Goal: Task Accomplishment & Management: Manage account settings

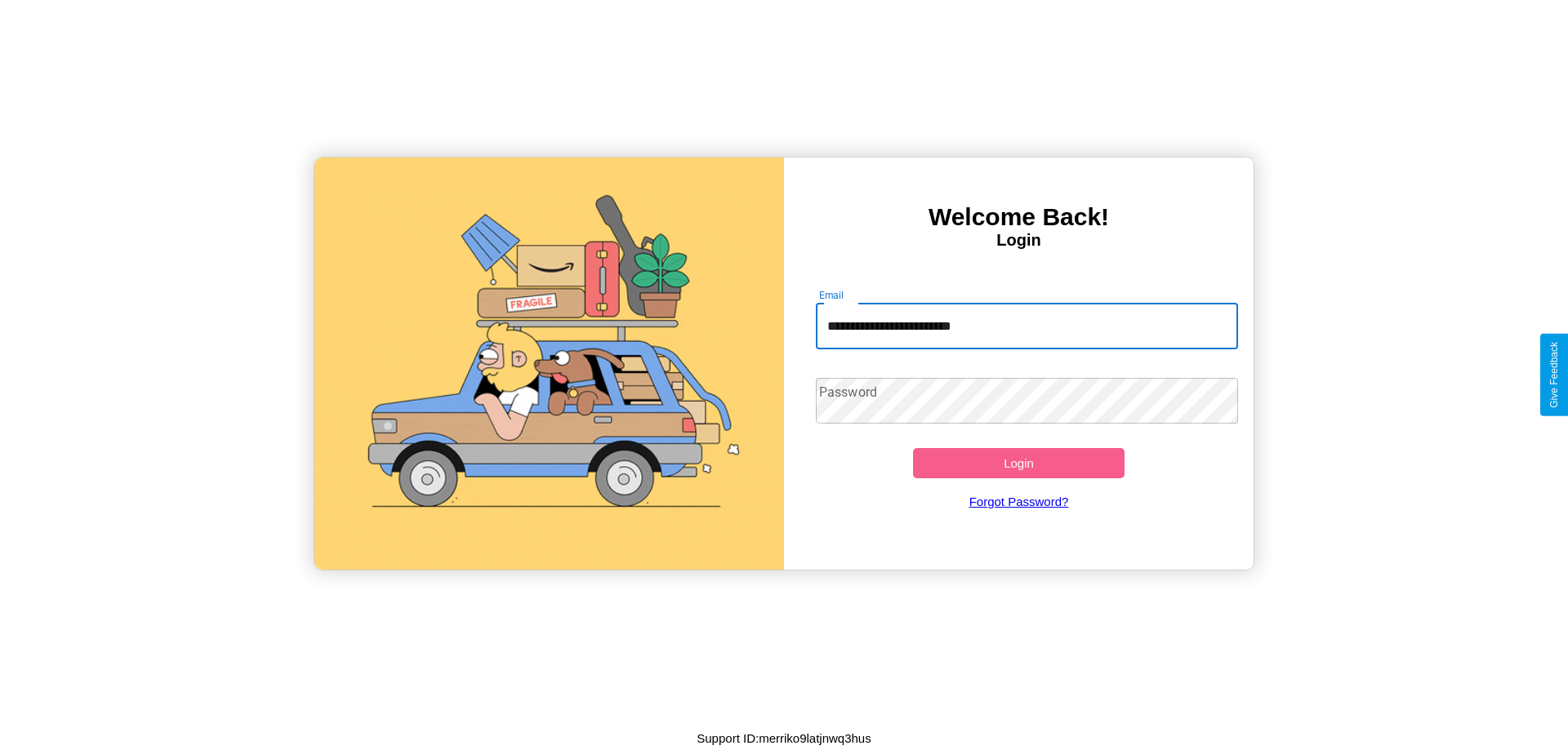
type input "**********"
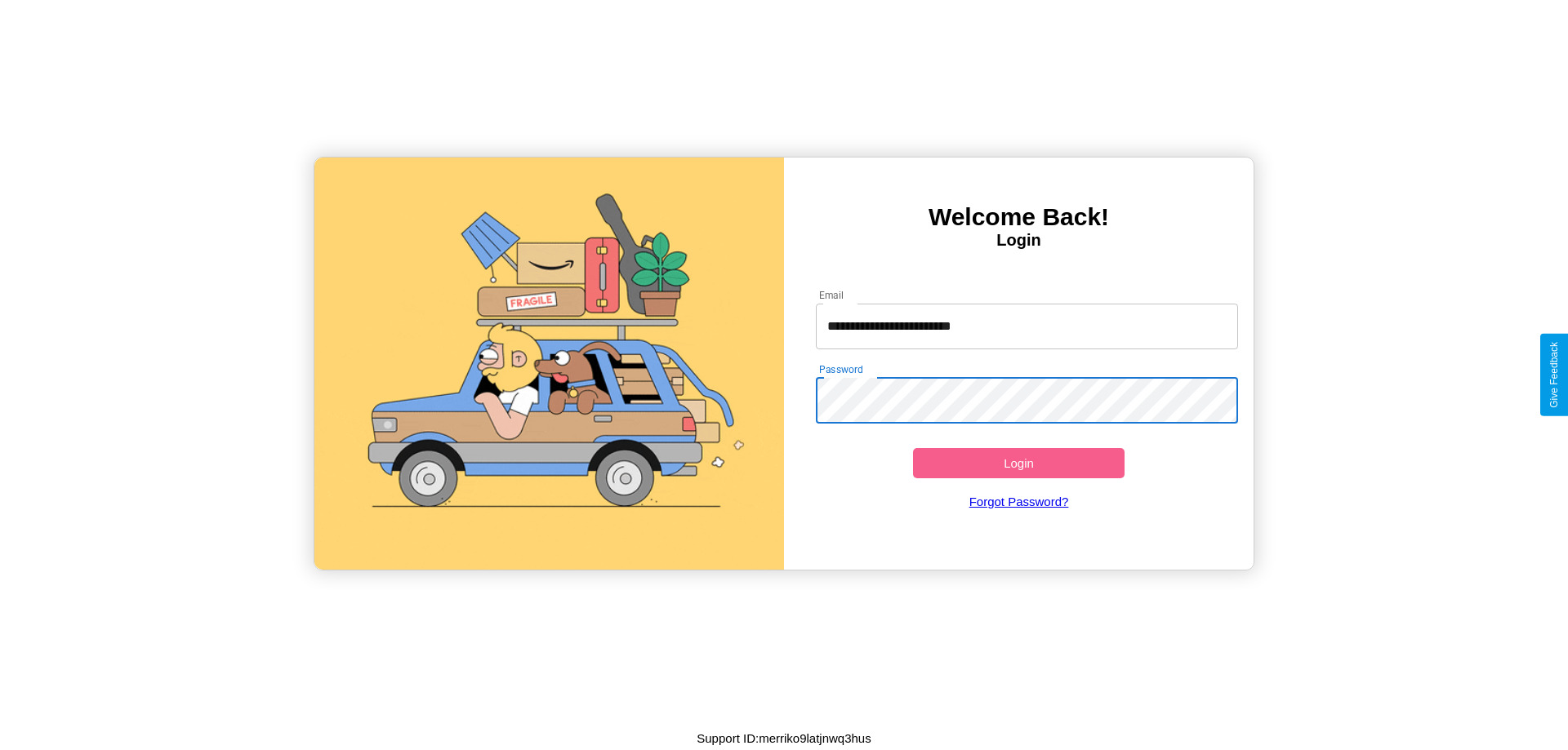
click at [1018, 463] on button "Login" at bounding box center [1018, 463] width 211 height 30
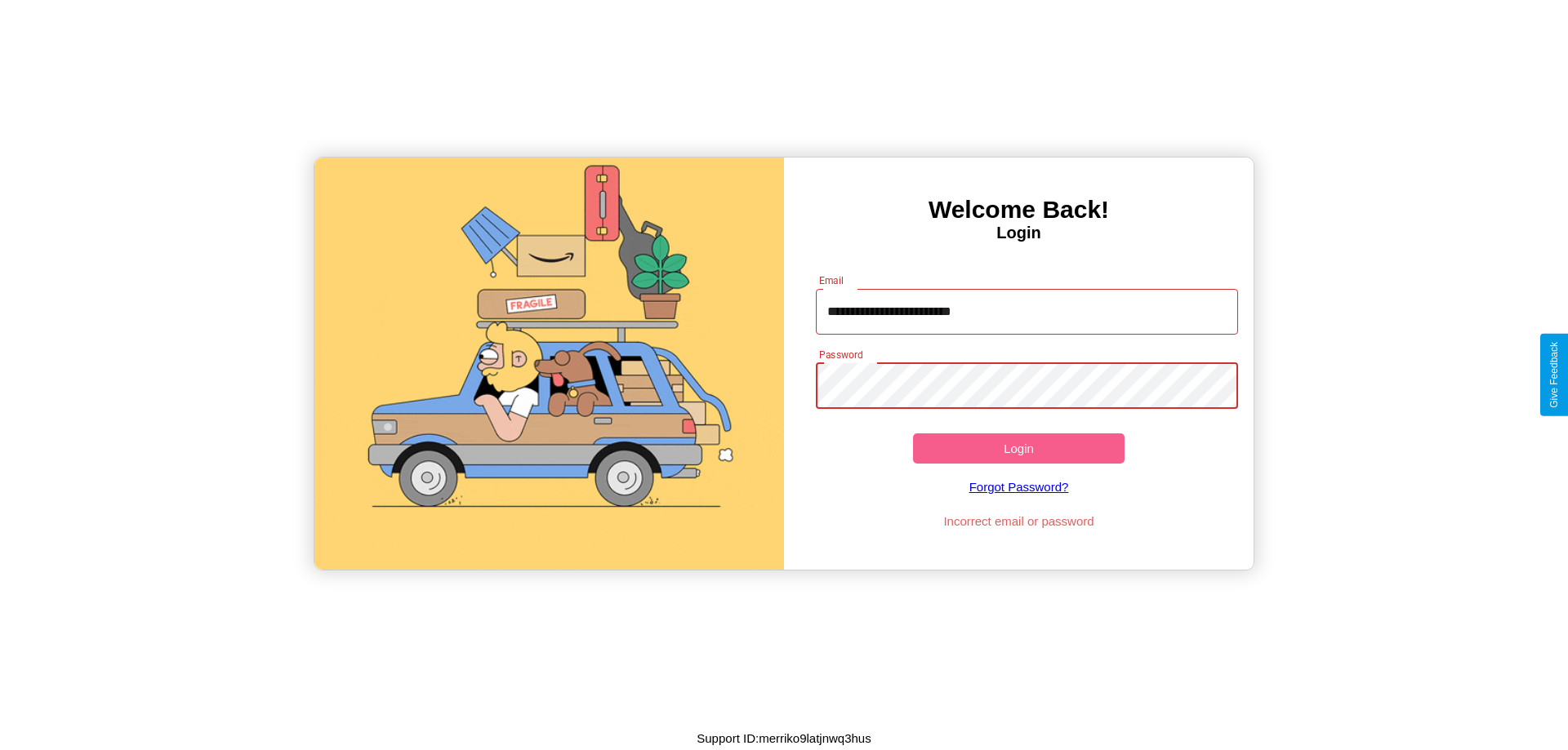
click at [1018, 449] on button "Login" at bounding box center [1018, 449] width 211 height 30
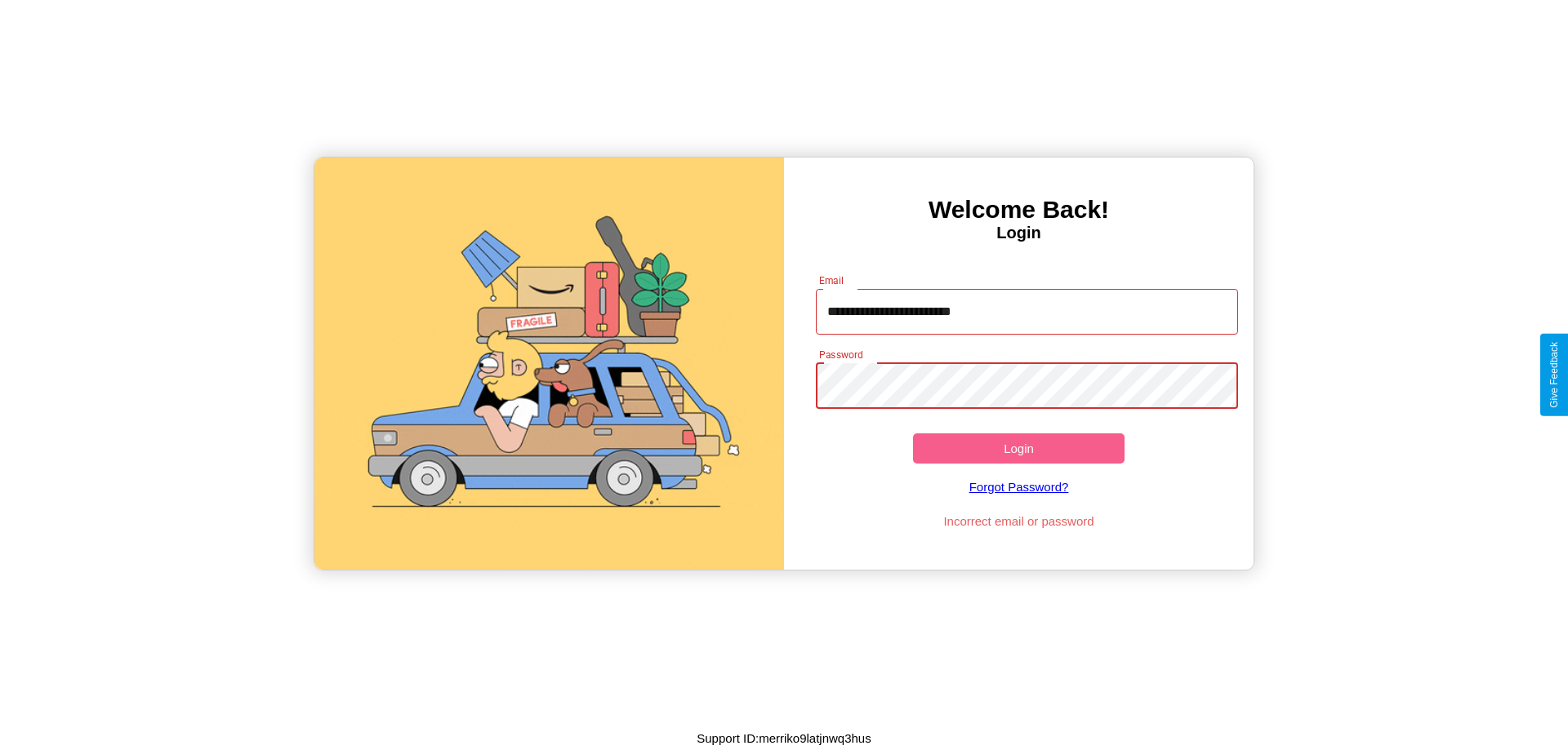
click at [1018, 449] on button "Login" at bounding box center [1018, 449] width 211 height 30
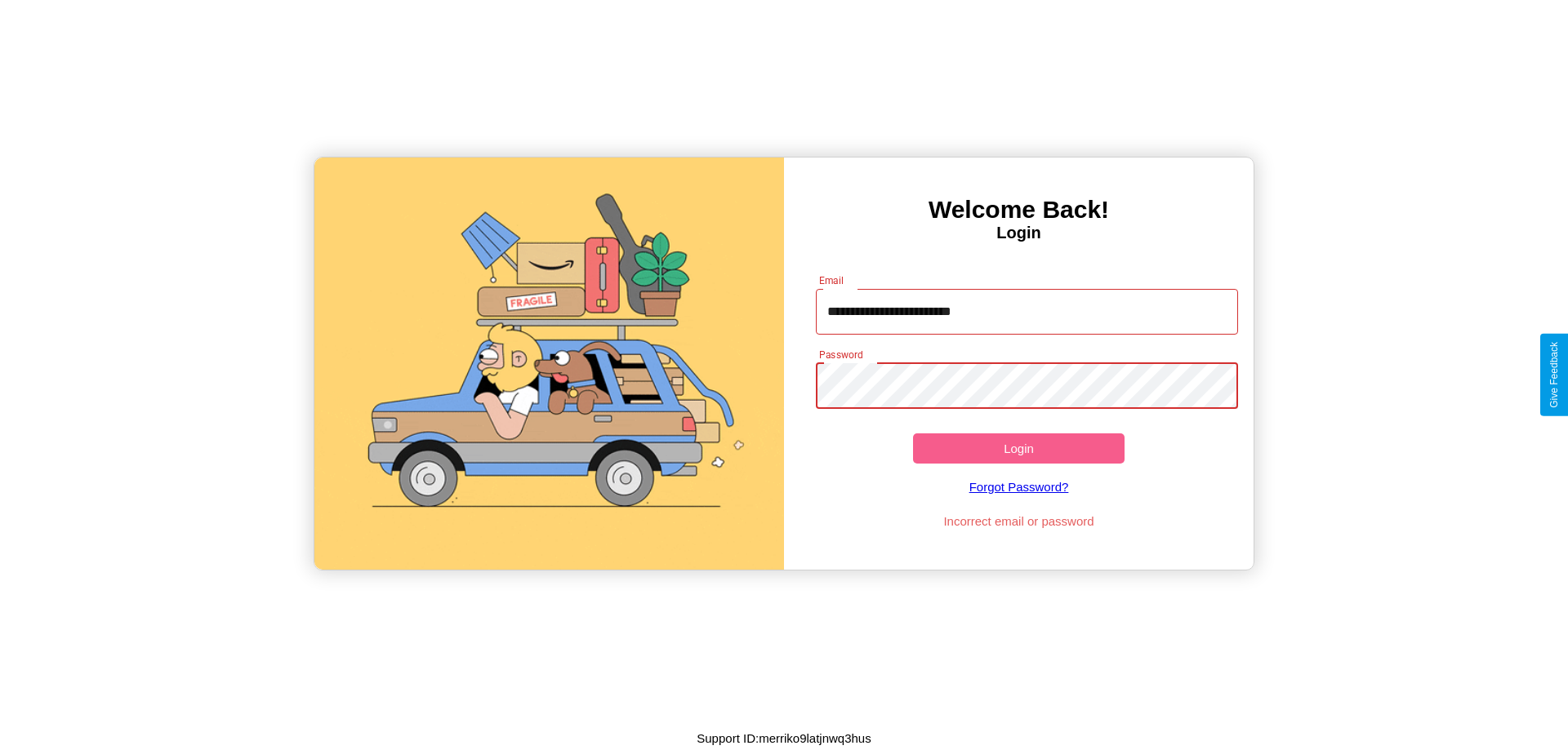
click at [1018, 449] on button "Login" at bounding box center [1018, 449] width 211 height 30
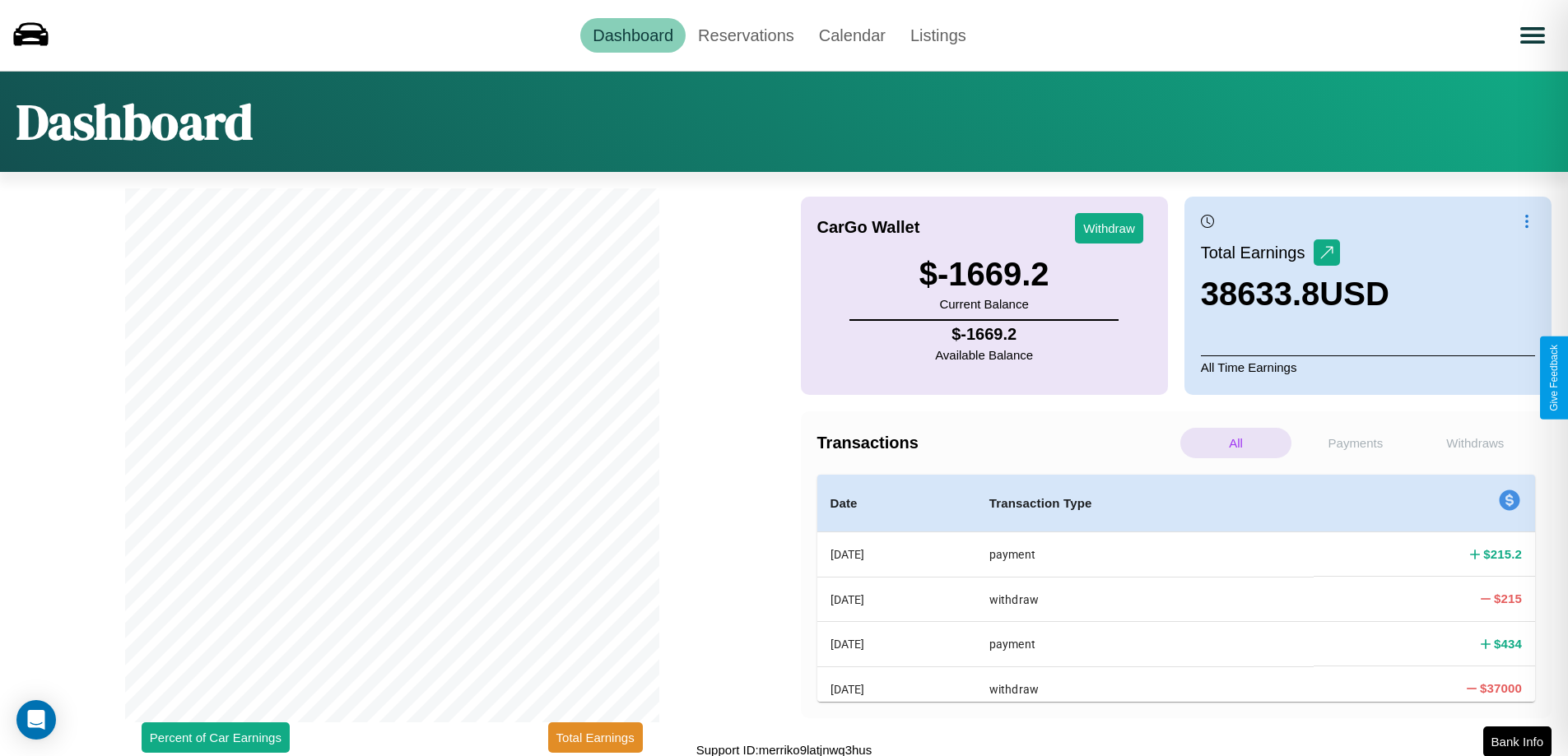
scroll to position [5, 0]
